Goal: Use online tool/utility: Utilize a website feature to perform a specific function

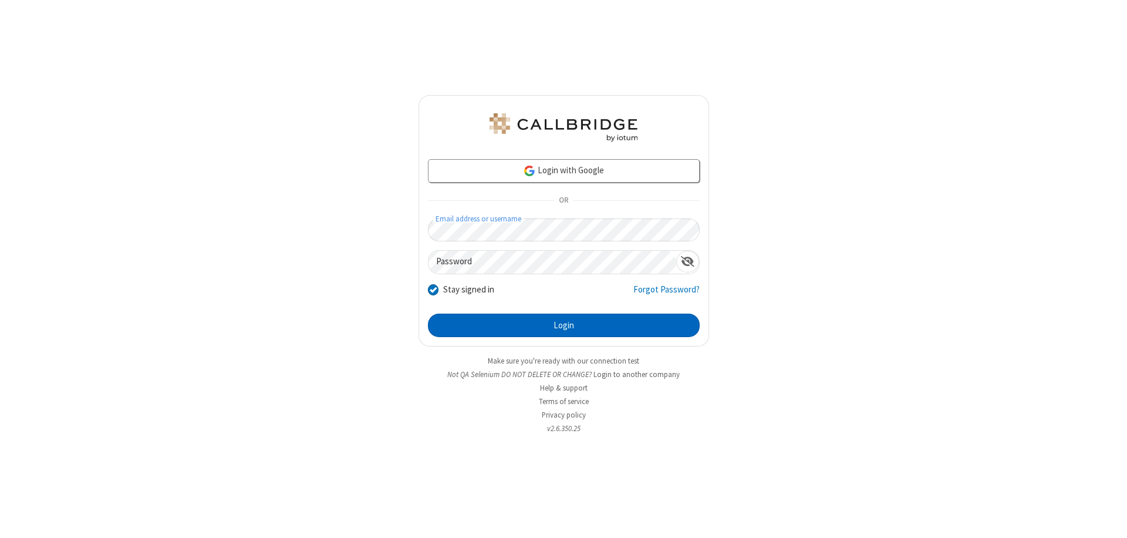
click at [564, 325] on button "Login" at bounding box center [564, 325] width 272 height 23
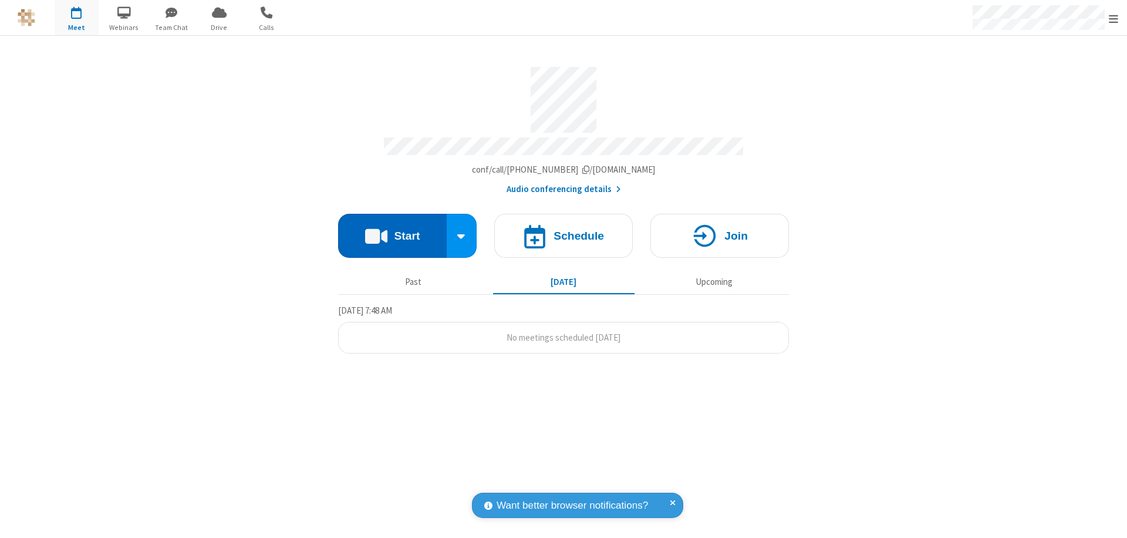
click at [392, 230] on button "Start" at bounding box center [392, 236] width 109 height 44
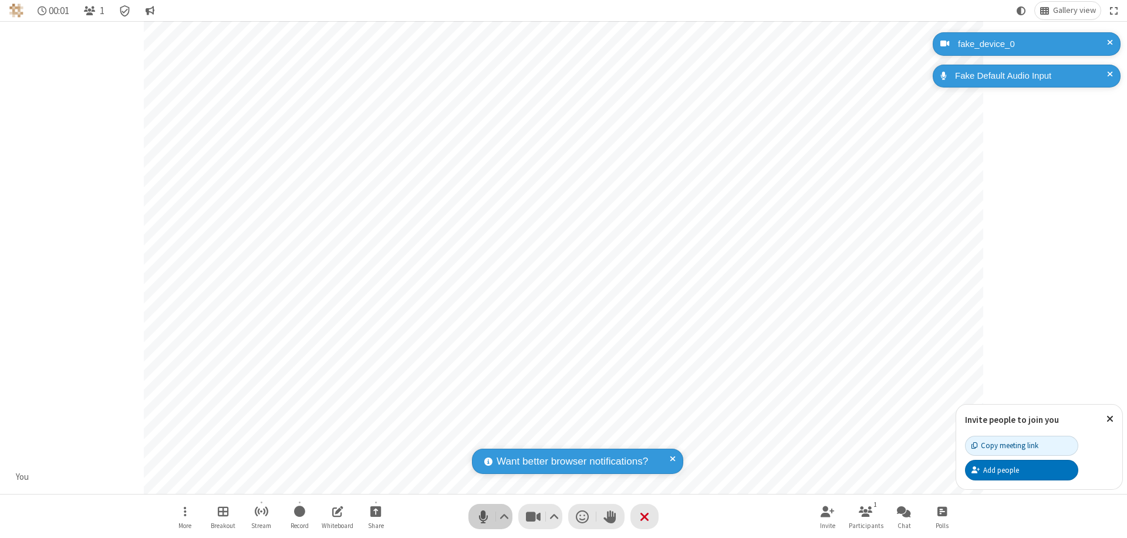
click at [483, 516] on span "Mute (⌘+Shift+A)" at bounding box center [483, 516] width 18 height 17
click at [483, 516] on span "Unmute (⌘+Shift+A)" at bounding box center [483, 516] width 18 height 17
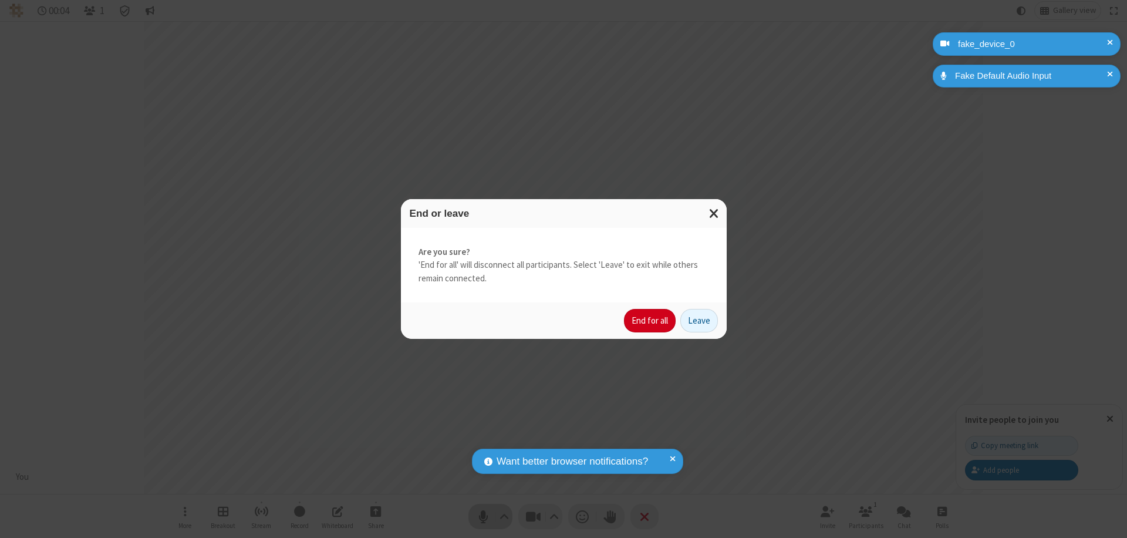
click at [651, 321] on button "End for all" at bounding box center [650, 320] width 52 height 23
